Goal: Task Accomplishment & Management: Manage account settings

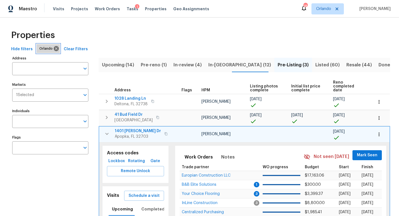
click at [43, 48] on span "Orlando" at bounding box center [47, 49] width 16 height 6
click at [331, 6] on span "Orlando" at bounding box center [327, 8] width 32 height 11
click at [54, 48] on icon at bounding box center [56, 48] width 5 height 5
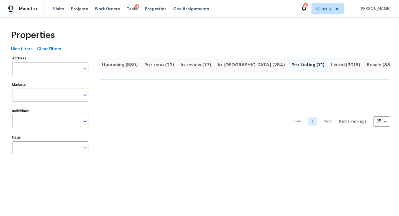
click at [46, 96] on input "Markets" at bounding box center [46, 94] width 68 height 13
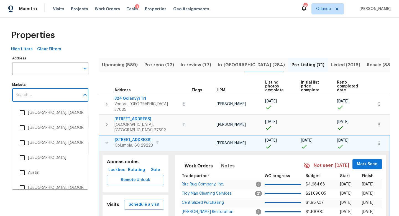
click at [59, 98] on input "Markets" at bounding box center [46, 94] width 68 height 13
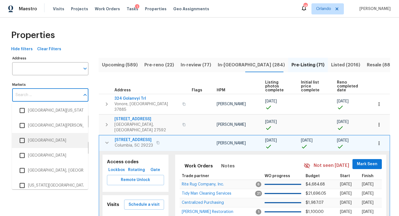
scroll to position [1110, 0]
click at [23, 140] on input "checkbox" at bounding box center [22, 140] width 12 height 12
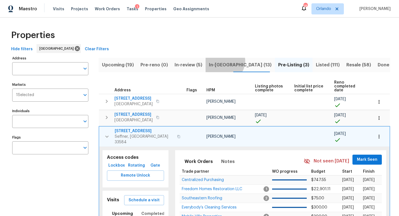
click at [220, 61] on span "In-reno (13)" at bounding box center [240, 65] width 63 height 8
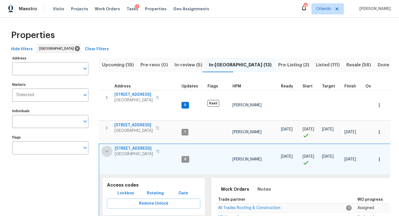
click at [108, 150] on icon "button" at bounding box center [106, 151] width 3 height 2
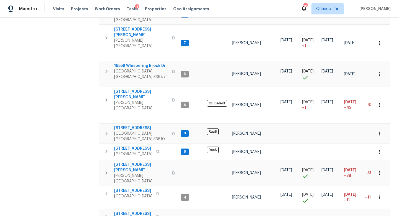
scroll to position [184, 0]
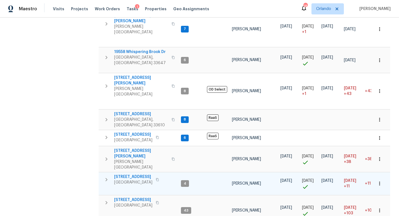
click at [107, 176] on icon "button" at bounding box center [106, 179] width 7 height 7
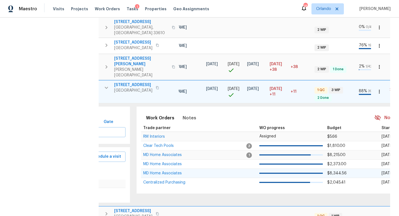
scroll to position [0, 111]
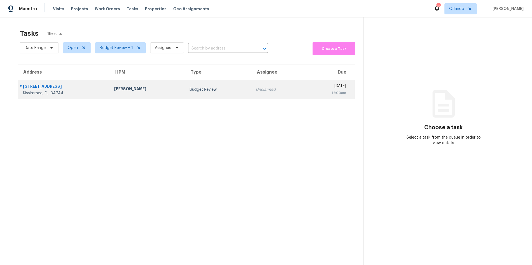
click at [162, 91] on td "Samuel Rivera" at bounding box center [147, 89] width 75 height 19
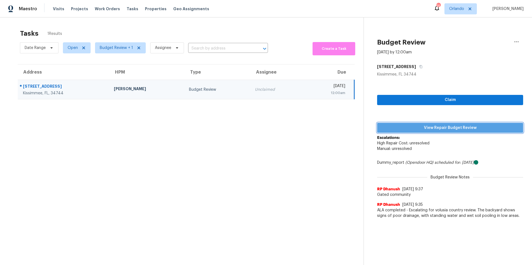
click at [445, 128] on span "View Repair Budget Review" at bounding box center [450, 128] width 137 height 7
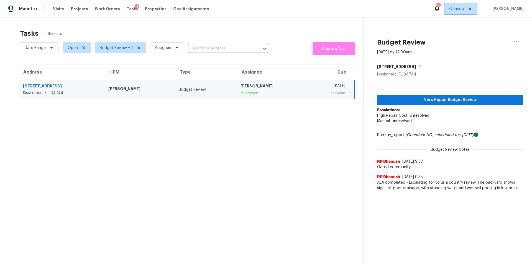
click at [461, 8] on span "Orlando" at bounding box center [456, 9] width 15 height 6
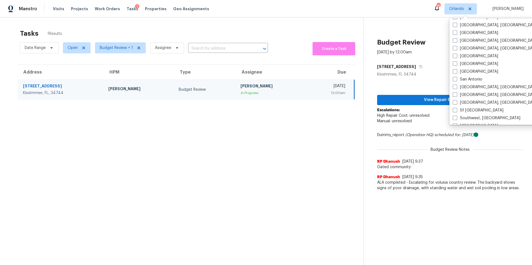
scroll to position [371, 0]
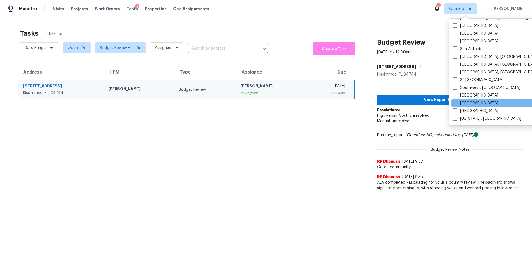
click at [458, 103] on label "Tampa" at bounding box center [475, 104] width 45 height 6
click at [456, 103] on input "Tampa" at bounding box center [455, 103] width 4 height 4
checkbox input "true"
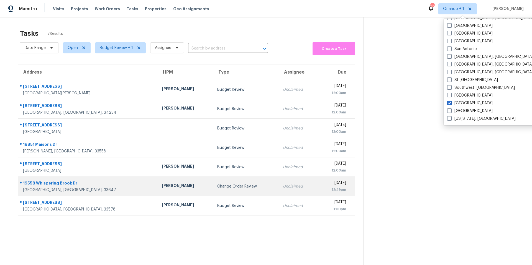
click at [217, 188] on div "Change Order Review" at bounding box center [245, 187] width 57 height 6
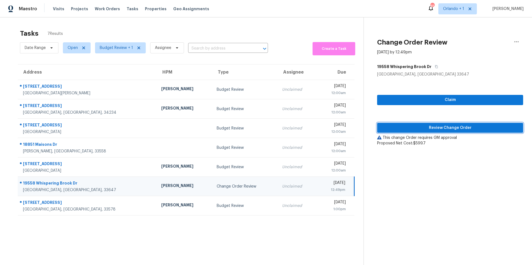
click at [444, 126] on span "Review Change Order" at bounding box center [450, 128] width 137 height 7
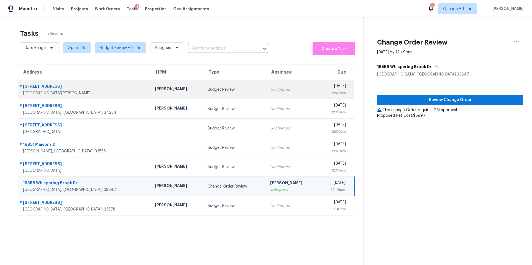
click at [208, 88] on div "Budget Review" at bounding box center [234, 90] width 53 height 6
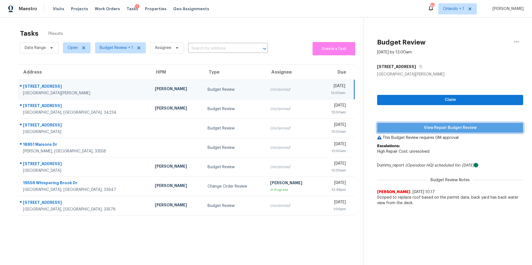
click at [441, 126] on span "View Repair Budget Review" at bounding box center [450, 128] width 137 height 7
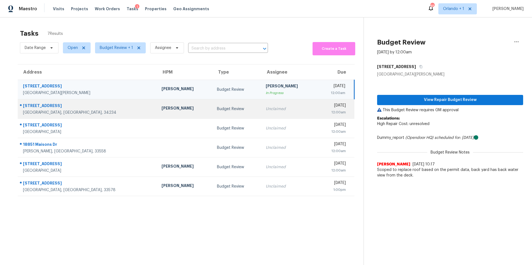
click at [276, 105] on td "Unclaimed" at bounding box center [288, 108] width 55 height 19
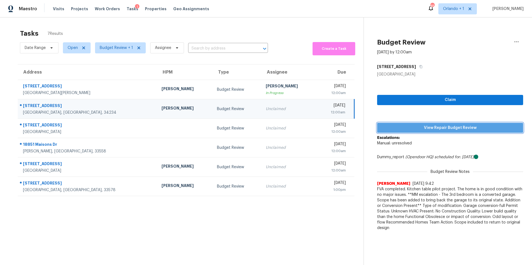
click at [454, 126] on span "View Repair Budget Review" at bounding box center [450, 128] width 137 height 7
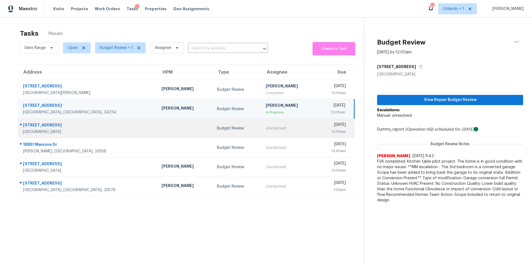
click at [266, 128] on div "Unclaimed" at bounding box center [289, 129] width 47 height 6
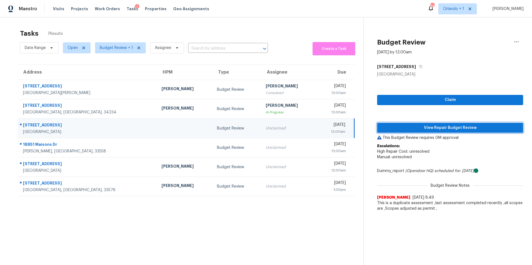
click at [433, 127] on span "View Repair Budget Review" at bounding box center [450, 128] width 137 height 7
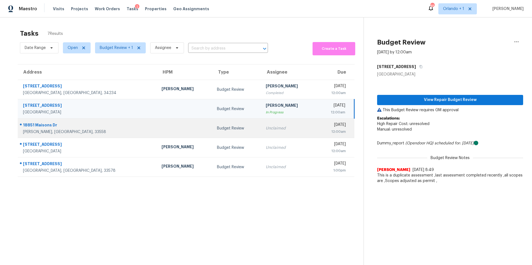
click at [274, 128] on td "Unclaimed" at bounding box center [288, 128] width 55 height 19
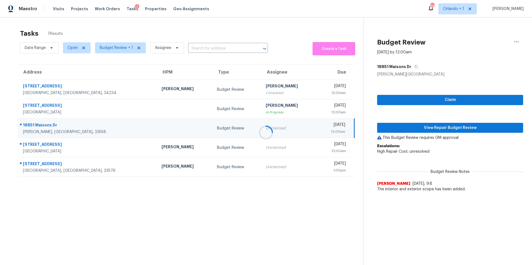
click at [441, 129] on div at bounding box center [266, 132] width 532 height 265
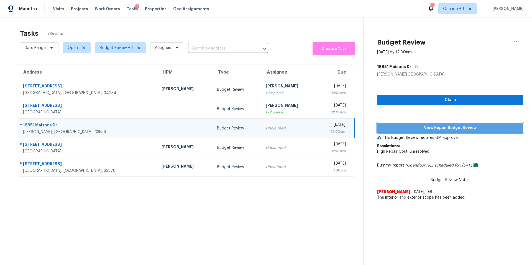
click at [441, 129] on span "View Repair Budget Review" at bounding box center [450, 128] width 137 height 7
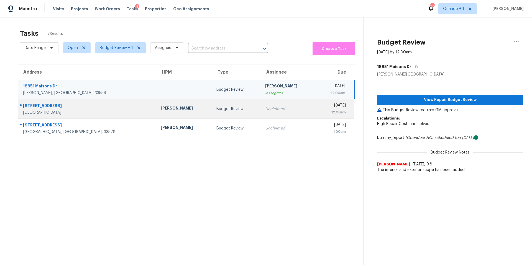
click at [261, 115] on td "Unclaimed" at bounding box center [289, 108] width 56 height 19
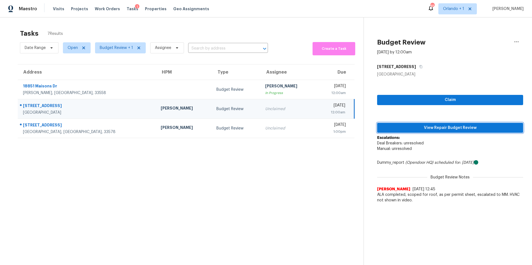
click at [443, 127] on span "View Repair Budget Review" at bounding box center [450, 128] width 137 height 7
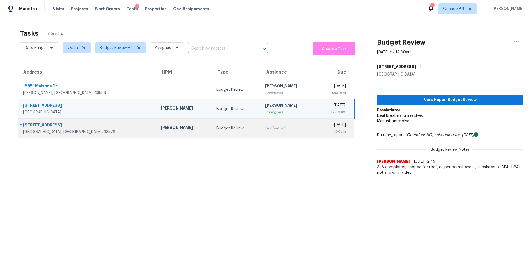
click at [261, 123] on td "Unclaimed" at bounding box center [289, 128] width 56 height 19
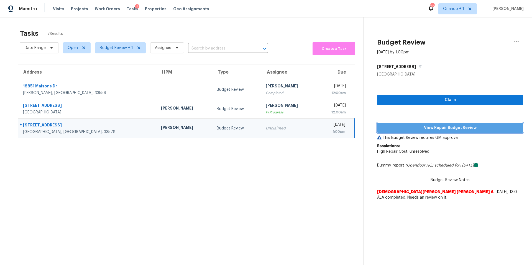
click at [439, 126] on span "View Repair Budget Review" at bounding box center [450, 128] width 137 height 7
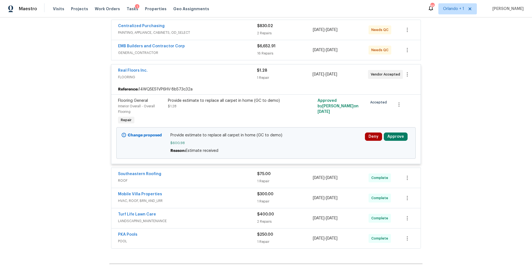
scroll to position [114, 0]
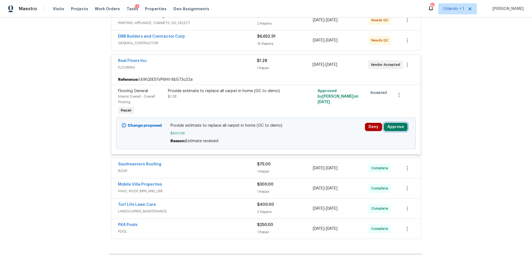
click at [405, 126] on button "Approve" at bounding box center [396, 127] width 24 height 8
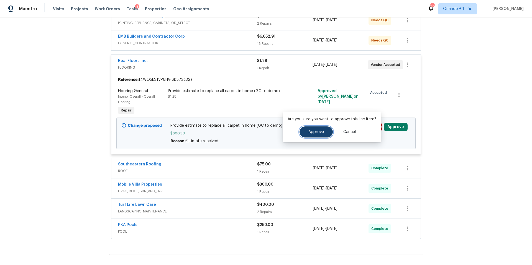
click at [315, 130] on span "Approve" at bounding box center [316, 132] width 16 height 4
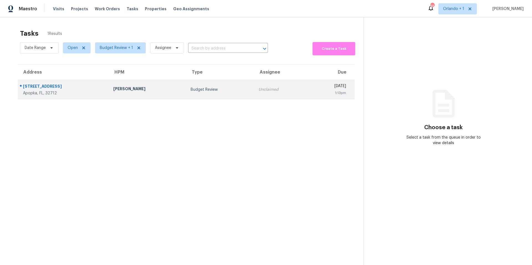
click at [214, 89] on div "Budget Review" at bounding box center [220, 90] width 59 height 6
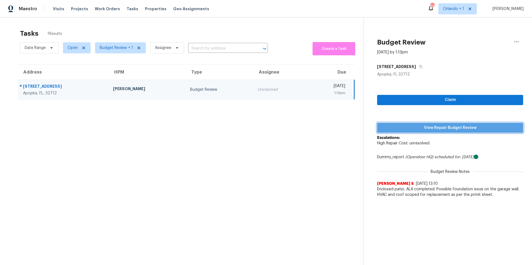
click at [445, 129] on span "View Repair Budget Review" at bounding box center [450, 128] width 137 height 7
